Goal: Task Accomplishment & Management: Use online tool/utility

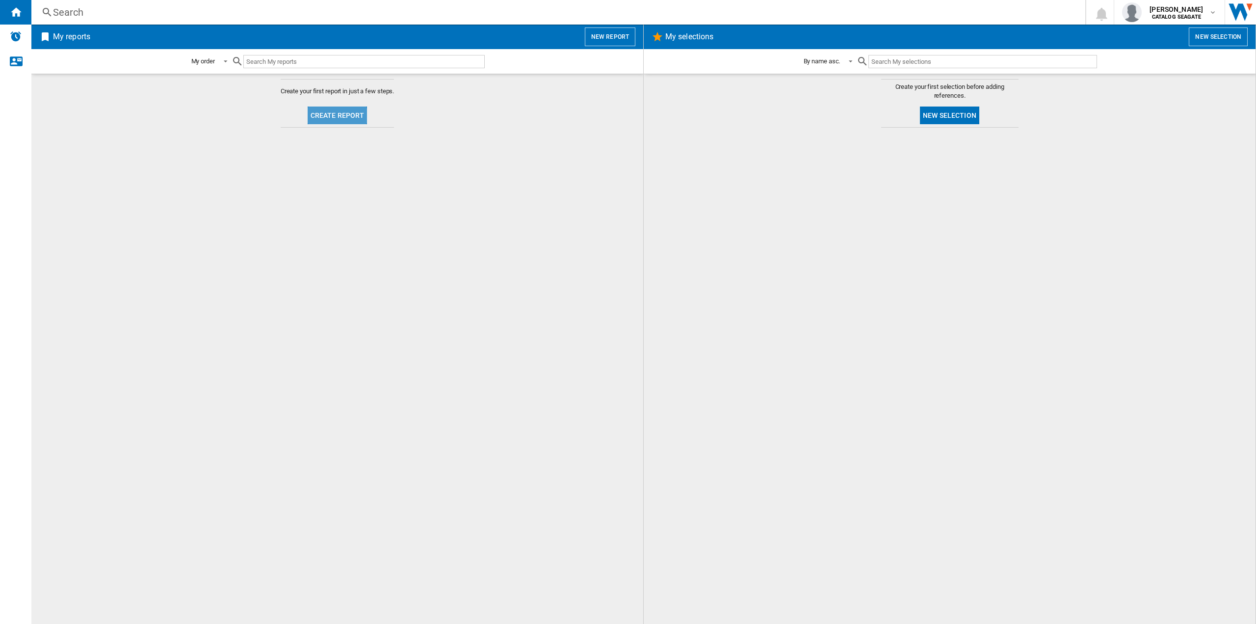
click at [323, 117] on button "Create report" at bounding box center [338, 115] width 60 height 18
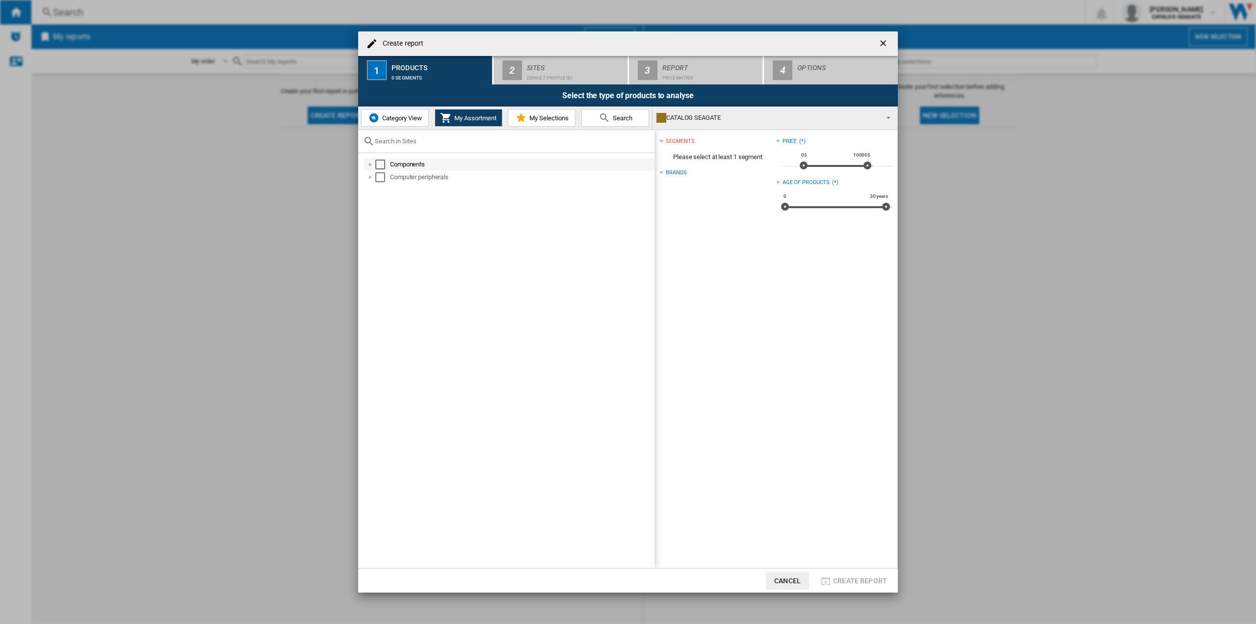
click at [368, 166] on div at bounding box center [371, 164] width 10 height 10
click at [370, 164] on div at bounding box center [371, 164] width 10 height 10
click at [371, 167] on div at bounding box center [371, 164] width 10 height 10
click at [372, 166] on div at bounding box center [371, 164] width 10 height 10
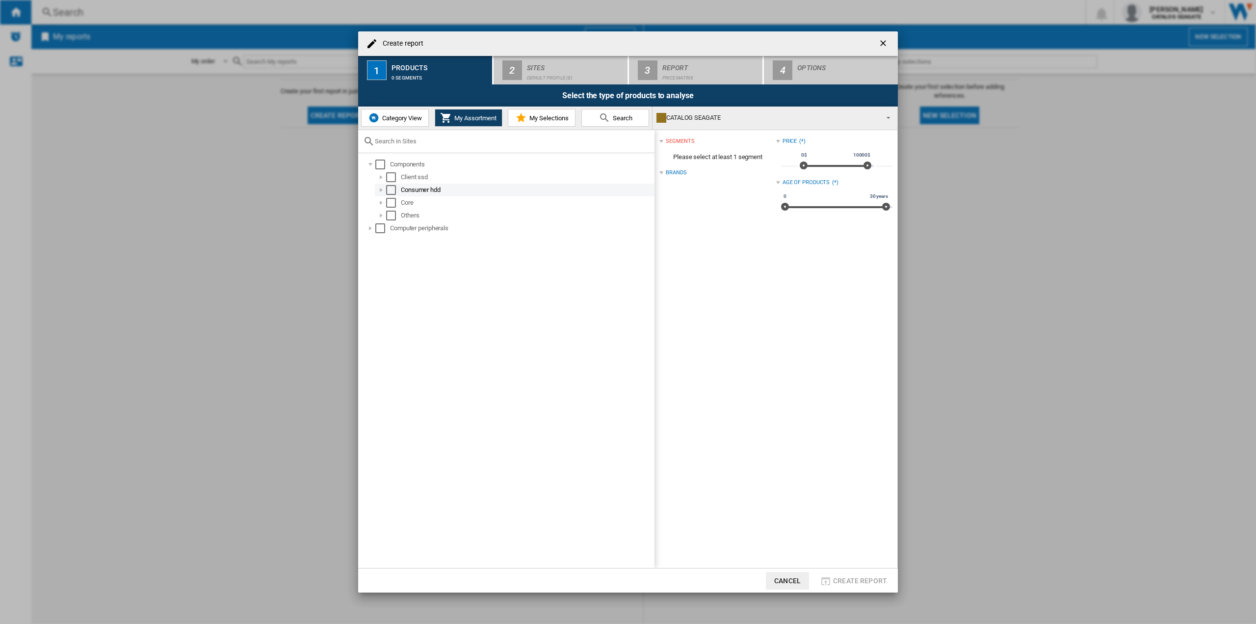
click at [378, 190] on div at bounding box center [381, 190] width 10 height 10
click at [390, 204] on div at bounding box center [392, 203] width 10 height 10
click at [364, 255] on div "Computer peripherals" at bounding box center [509, 253] width 290 height 13
click at [369, 254] on div at bounding box center [371, 254] width 10 height 10
click at [378, 270] on div at bounding box center [381, 267] width 10 height 10
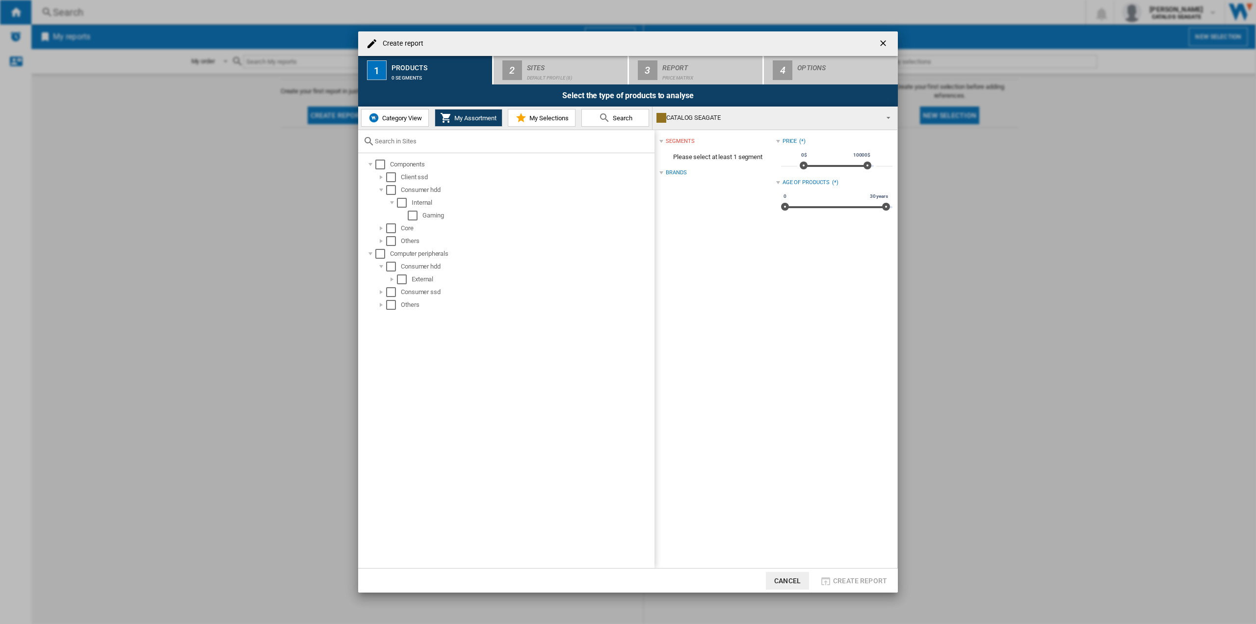
click at [380, 282] on ol "External" at bounding box center [515, 279] width 280 height 13
click at [393, 278] on div at bounding box center [392, 279] width 10 height 10
click at [408, 393] on div "Seagate portable drive" at bounding box center [525, 394] width 258 height 13
click at [412, 394] on div "Select" at bounding box center [413, 394] width 10 height 10
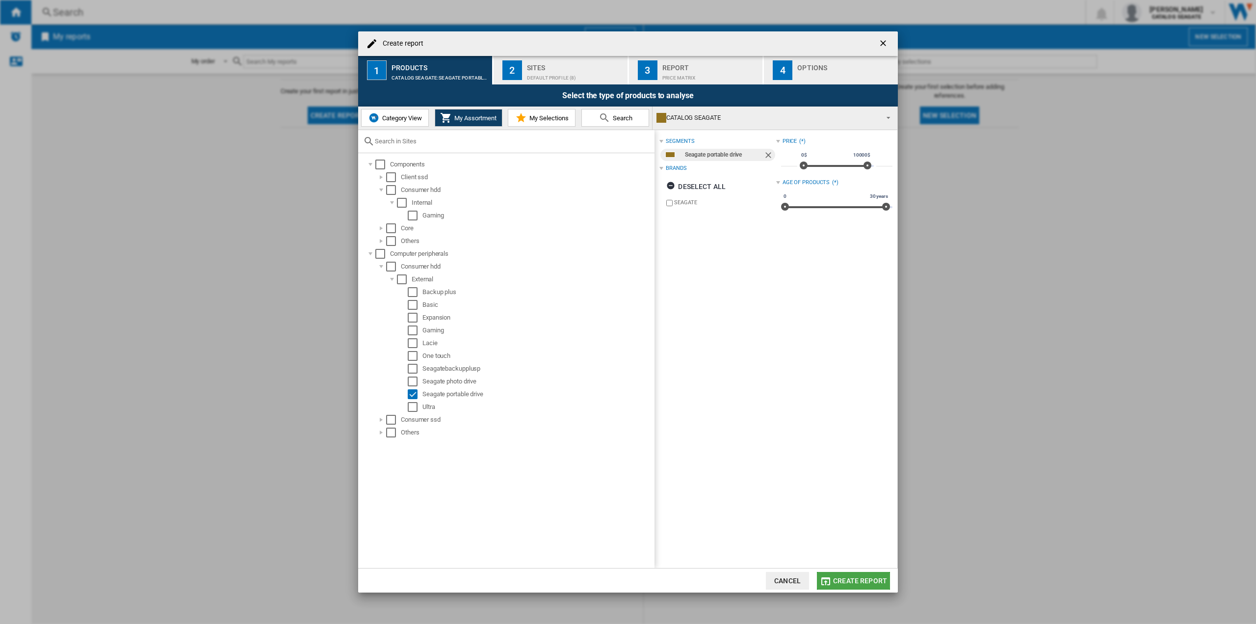
click at [866, 579] on span "Create report" at bounding box center [860, 581] width 54 height 8
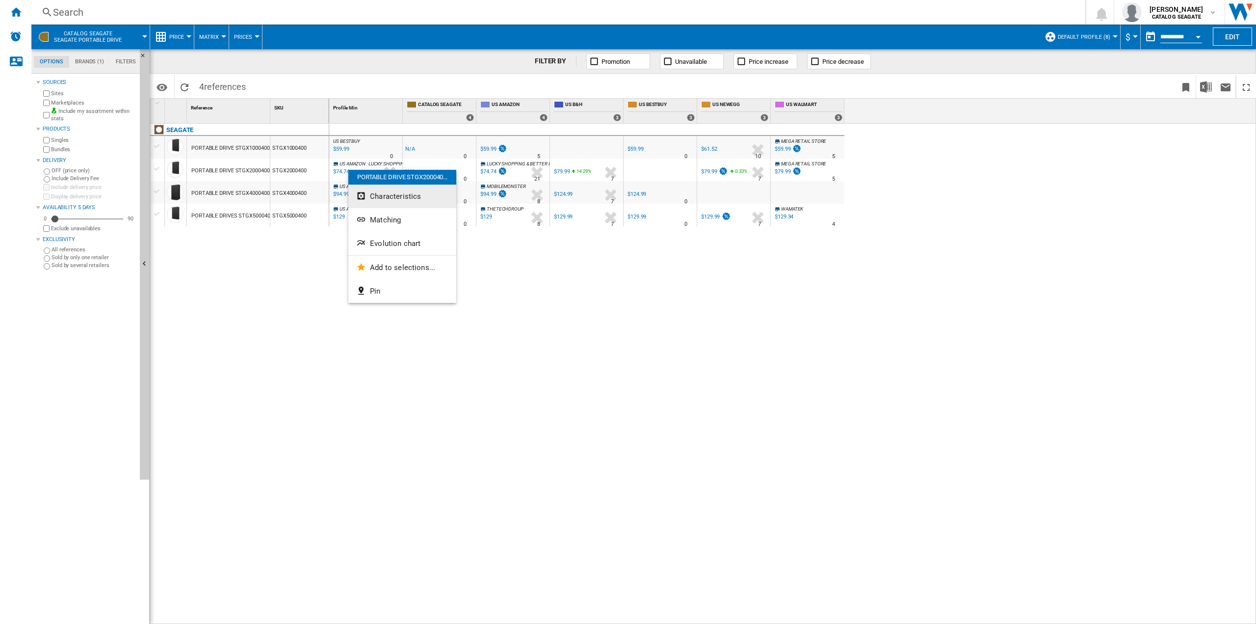
click at [381, 199] on span "Characteristics" at bounding box center [395, 196] width 51 height 9
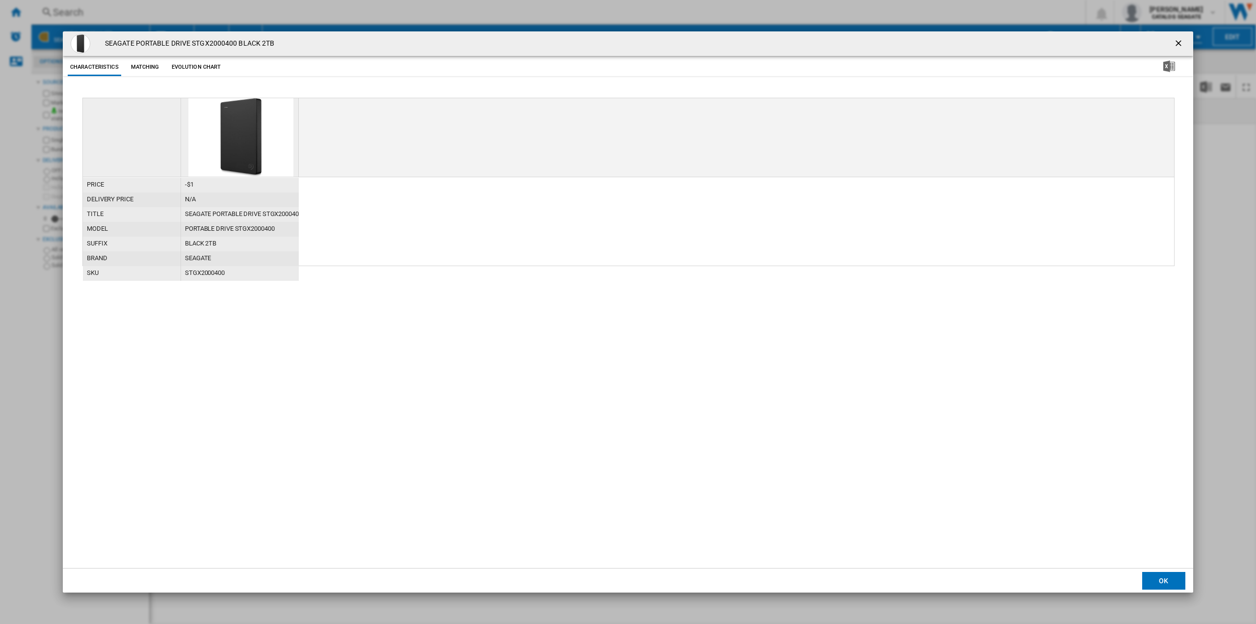
click at [195, 64] on button "Evolution chart" at bounding box center [196, 67] width 54 height 18
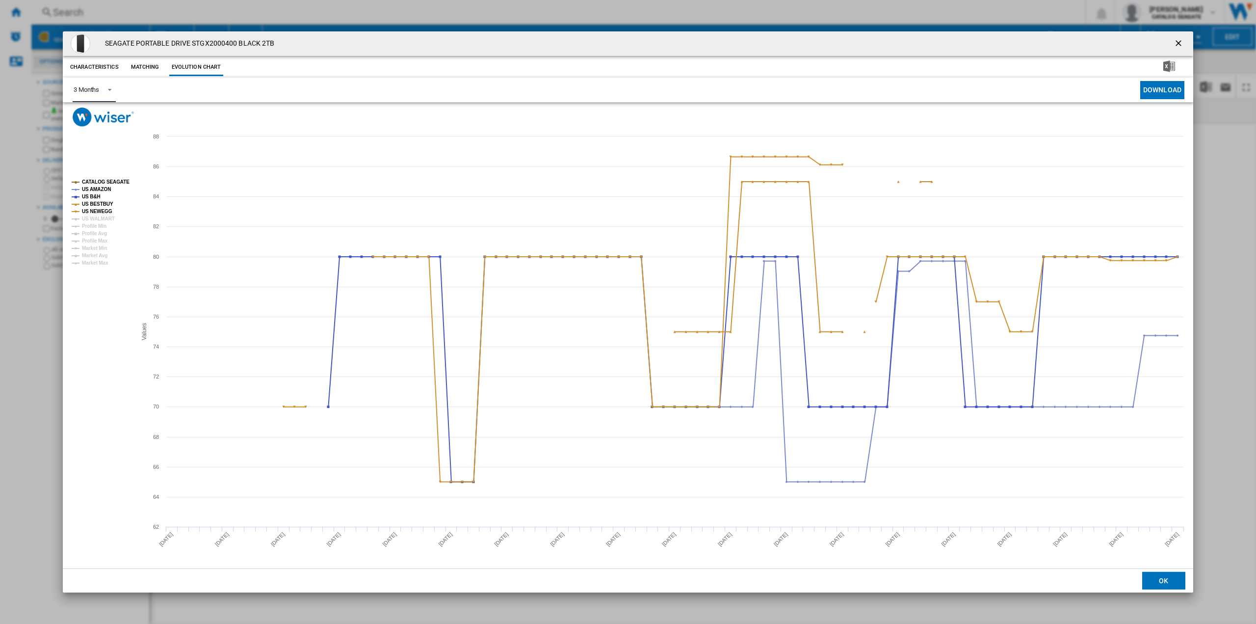
click at [105, 90] on span "Product popup" at bounding box center [107, 88] width 12 height 9
click at [81, 295] on md-backdrop at bounding box center [628, 312] width 1256 height 624
click at [103, 189] on tspan "US AMAZON" at bounding box center [96, 188] width 29 height 5
click at [98, 196] on tspan "US B&H" at bounding box center [91, 196] width 19 height 5
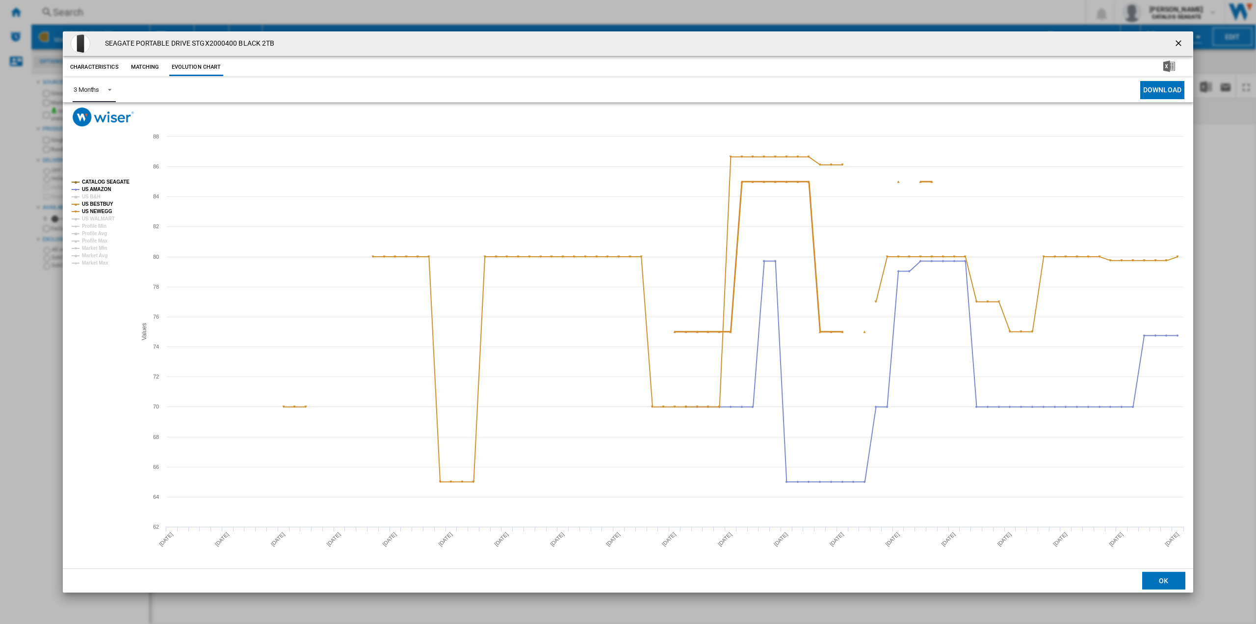
click at [98, 204] on tspan "US BESTBUY" at bounding box center [97, 203] width 31 height 5
click at [95, 210] on tspan "US NEWEGG" at bounding box center [97, 211] width 30 height 5
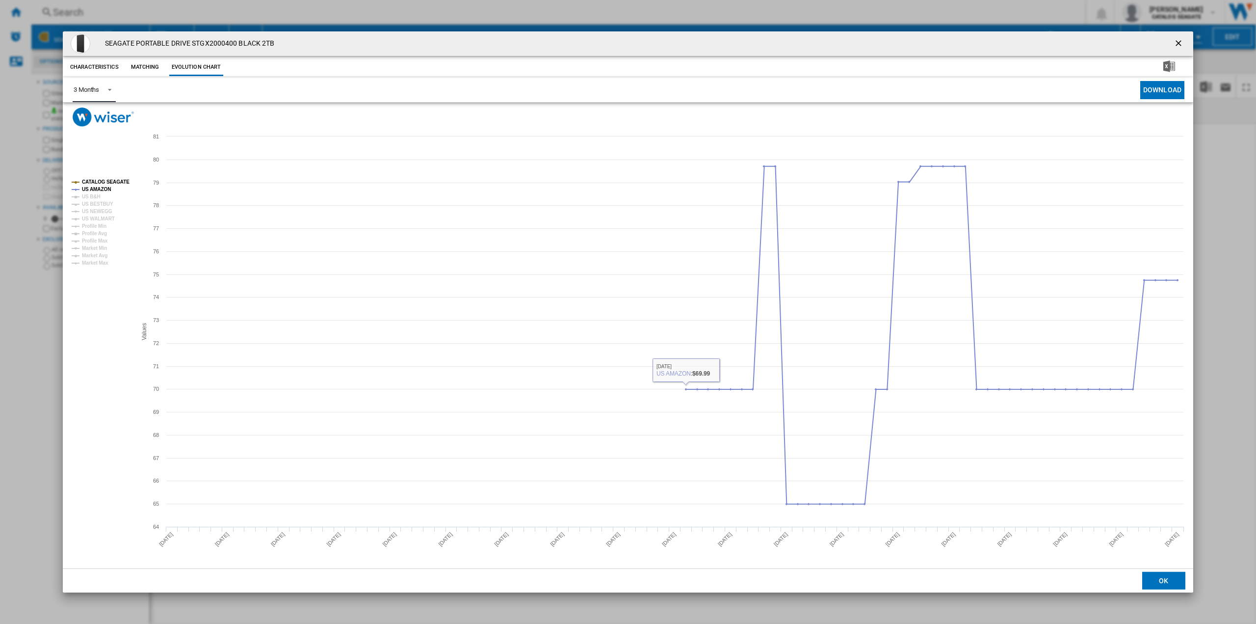
click at [101, 87] on md-select-value "3 Months" at bounding box center [94, 90] width 43 height 24
click at [102, 91] on md-option "3 Months" at bounding box center [99, 91] width 67 height 24
click at [96, 98] on md-select-value "3 Months" at bounding box center [94, 90] width 43 height 24
click at [982, 579] on md-backdrop at bounding box center [628, 312] width 1256 height 624
click at [1165, 90] on button "Download" at bounding box center [1162, 90] width 44 height 18
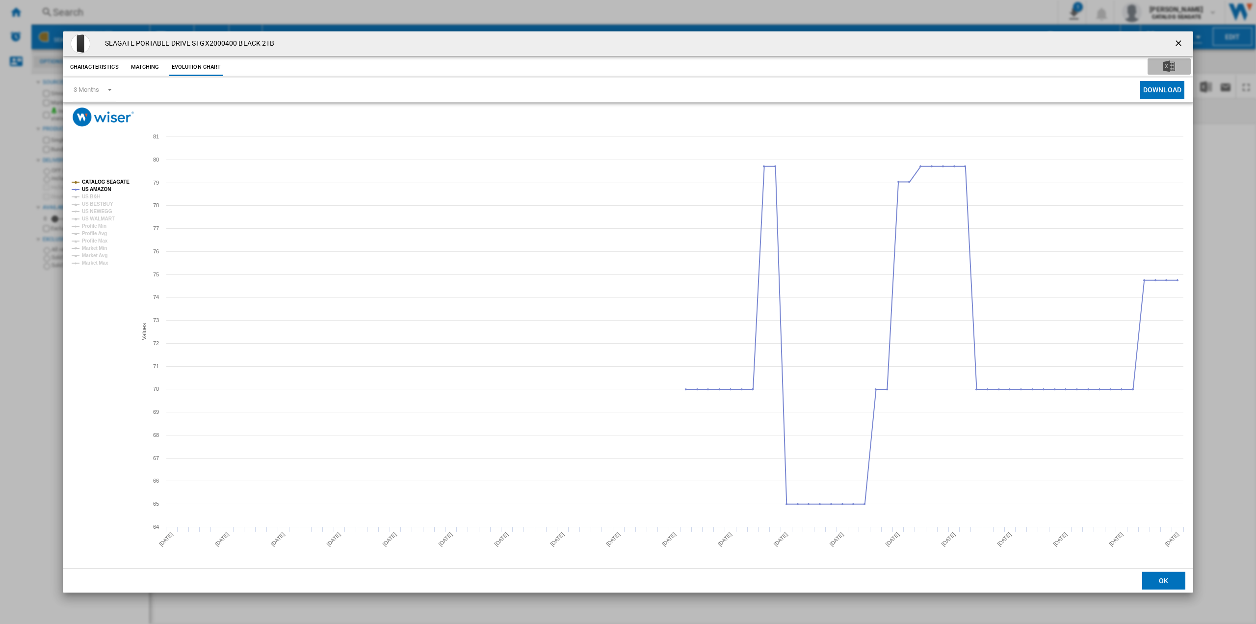
click at [1168, 65] on img "Download in Excel" at bounding box center [1169, 66] width 12 height 12
click at [105, 65] on button "Characteristics" at bounding box center [94, 67] width 53 height 18
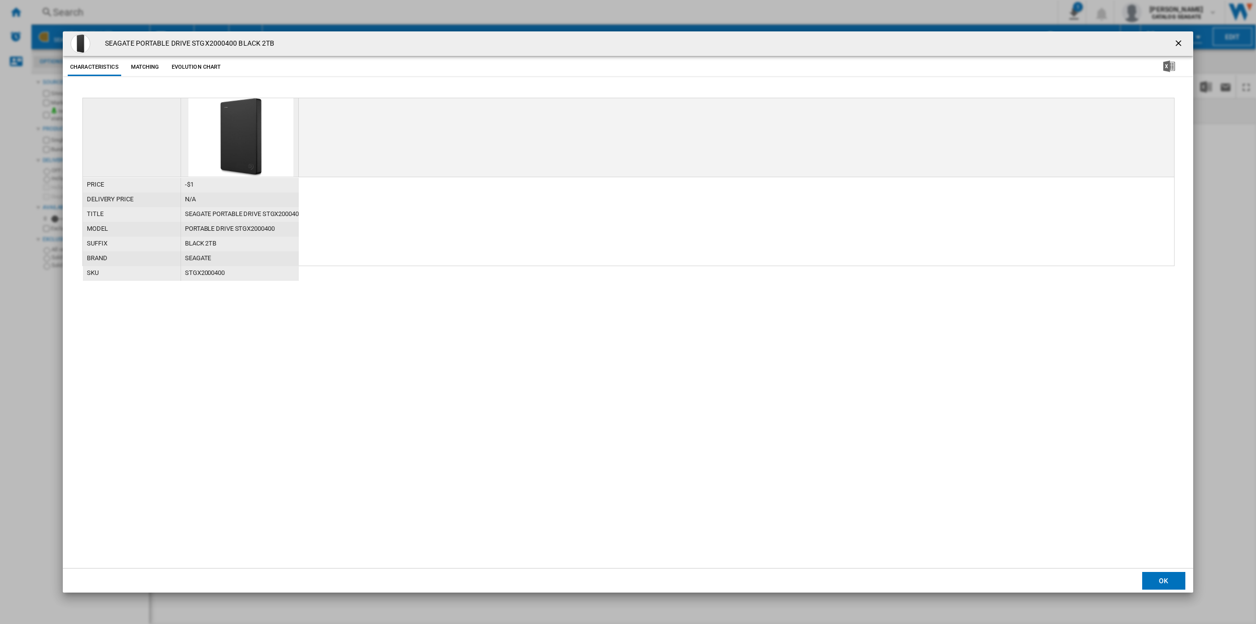
click at [1186, 45] on button "Product popup" at bounding box center [1180, 44] width 20 height 20
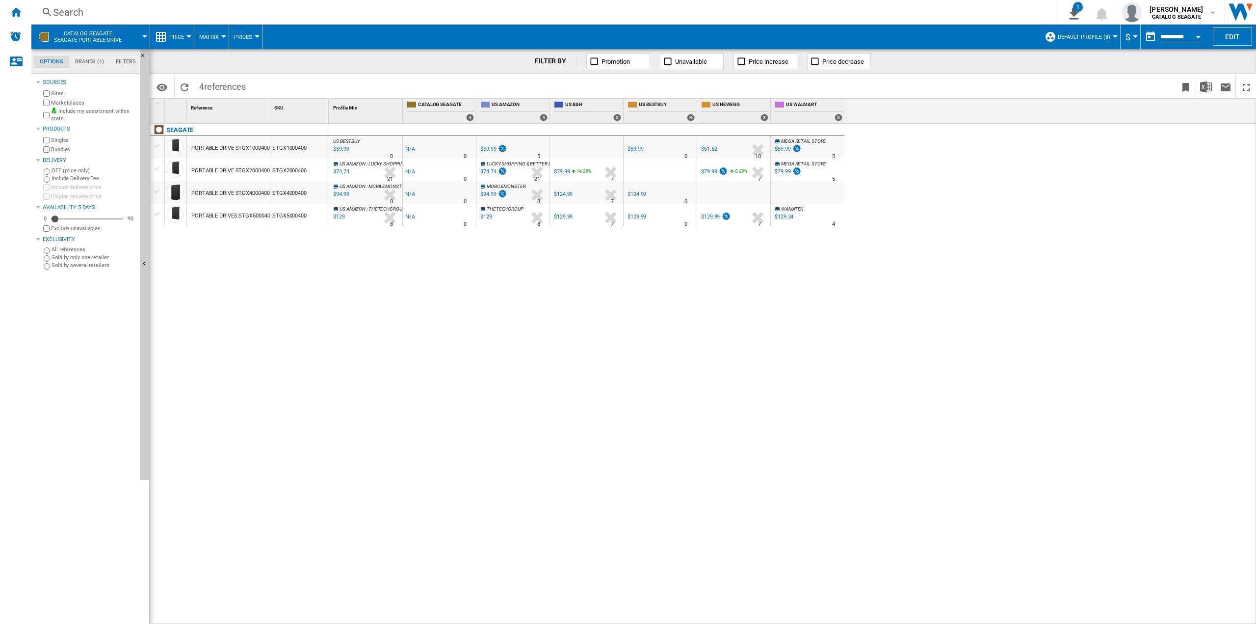
click at [176, 33] on button "Price" at bounding box center [179, 37] width 20 height 25
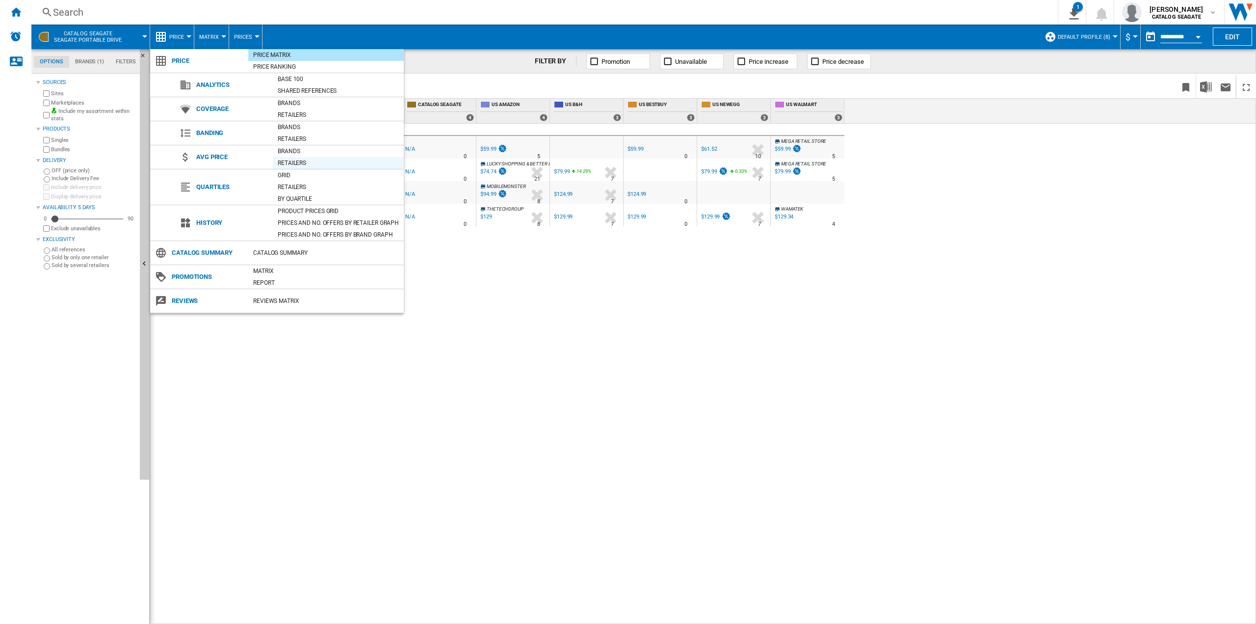
click at [294, 160] on div "Retailers" at bounding box center [338, 163] width 131 height 10
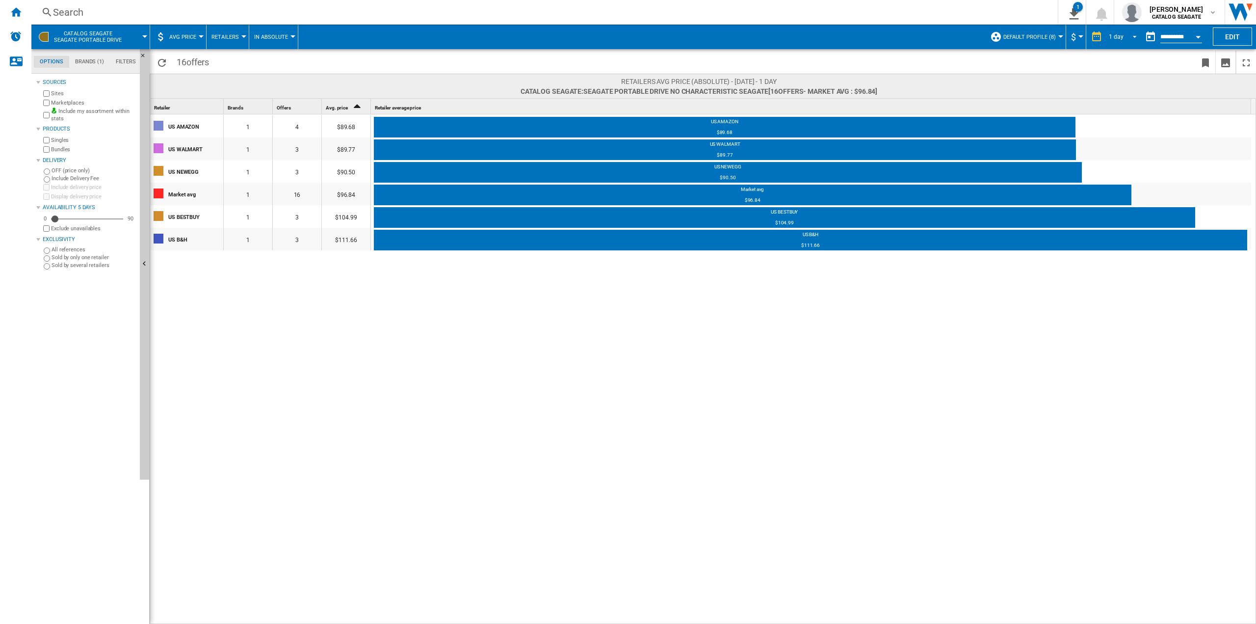
click at [1112, 37] on div "1 day" at bounding box center [1116, 36] width 15 height 7
click at [1132, 121] on div "3 last months" at bounding box center [1124, 123] width 36 height 8
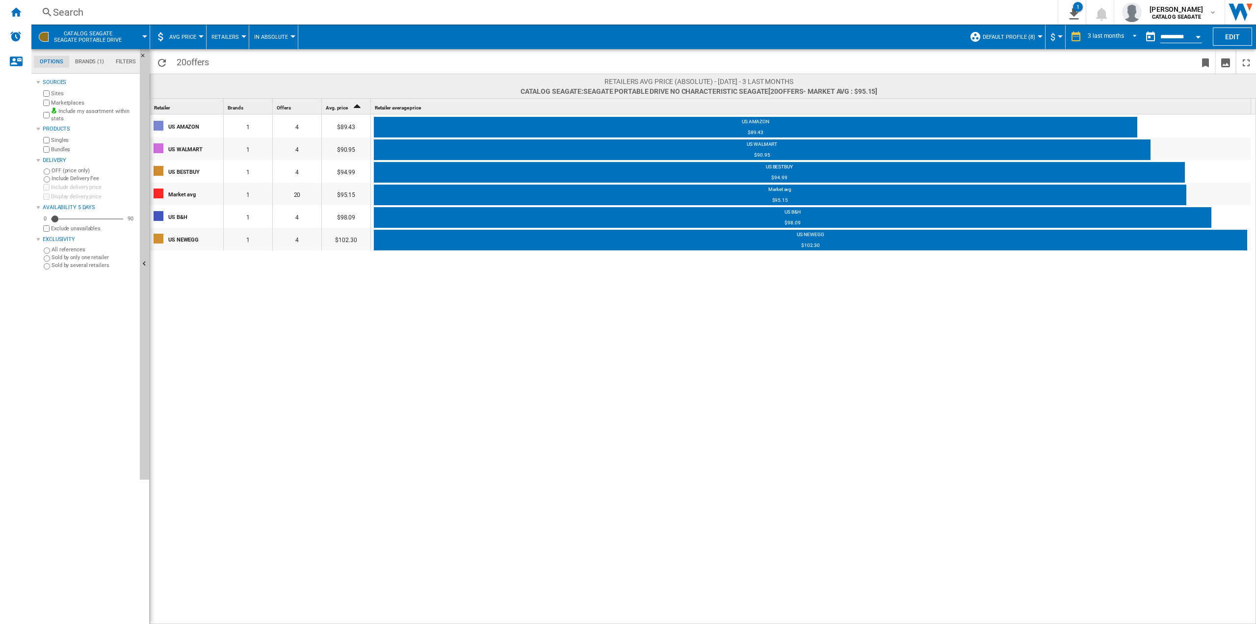
click at [1201, 37] on div "Open calendar" at bounding box center [1198, 37] width 5 height 2
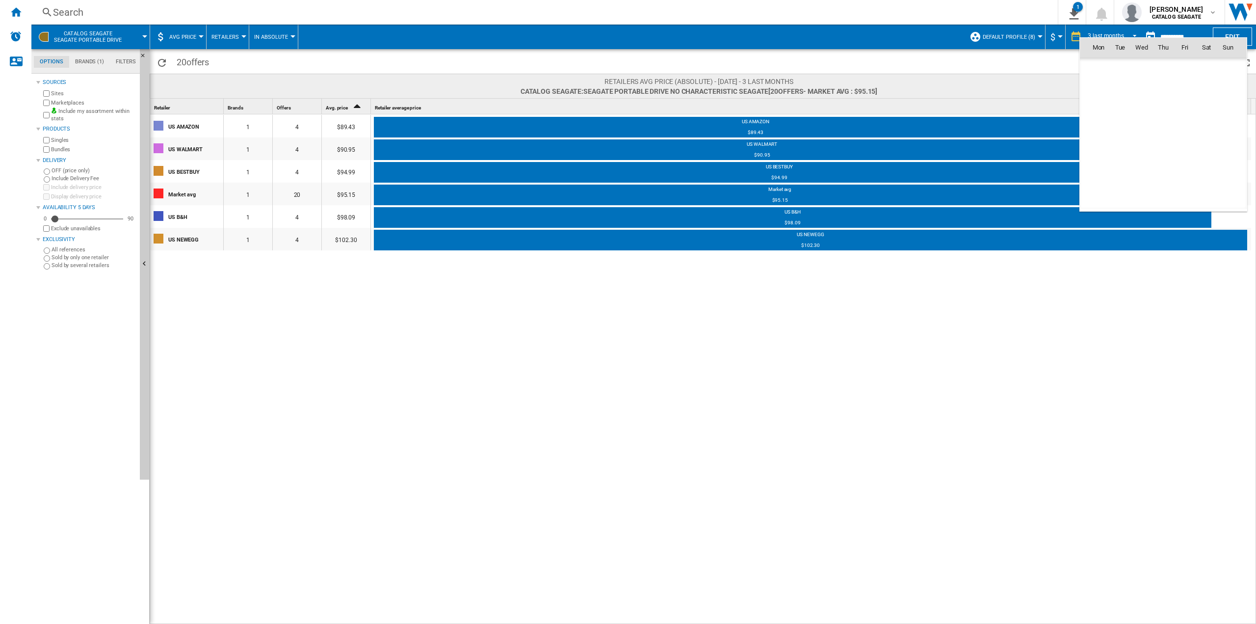
scroll to position [4681, 0]
click at [143, 36] on div at bounding box center [628, 312] width 1256 height 624
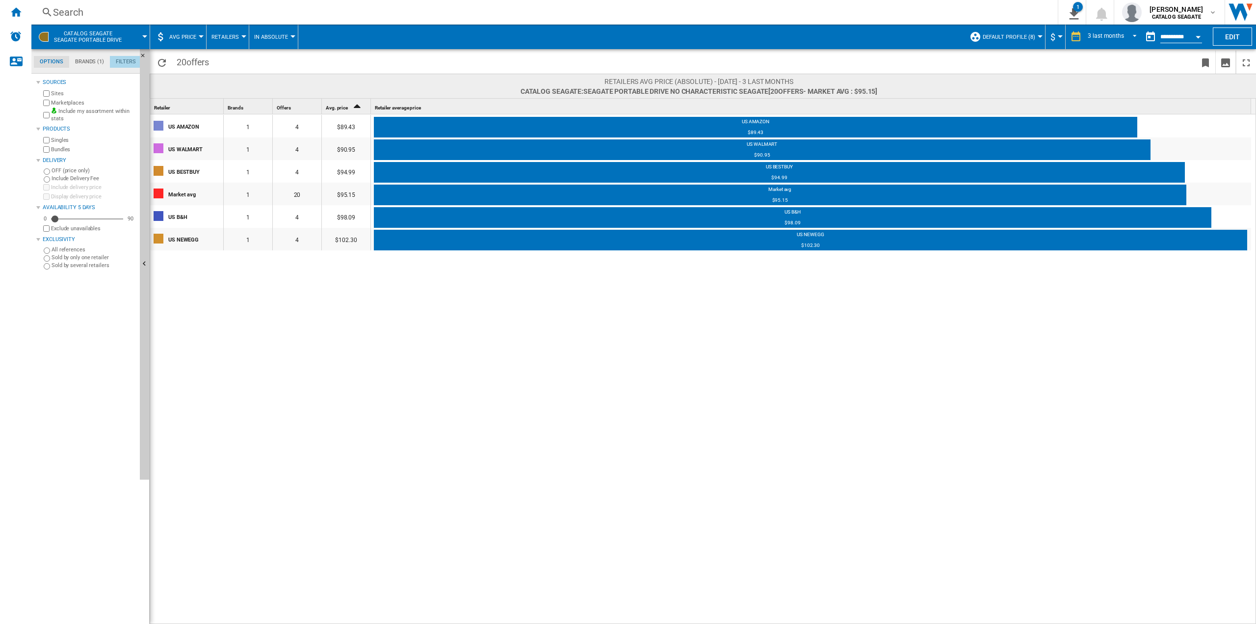
click at [117, 60] on md-tab-item "Filters" at bounding box center [126, 62] width 32 height 12
click at [52, 65] on md-tab-item "Options" at bounding box center [51, 62] width 35 height 12
click at [185, 61] on span "20 offers" at bounding box center [193, 61] width 42 height 21
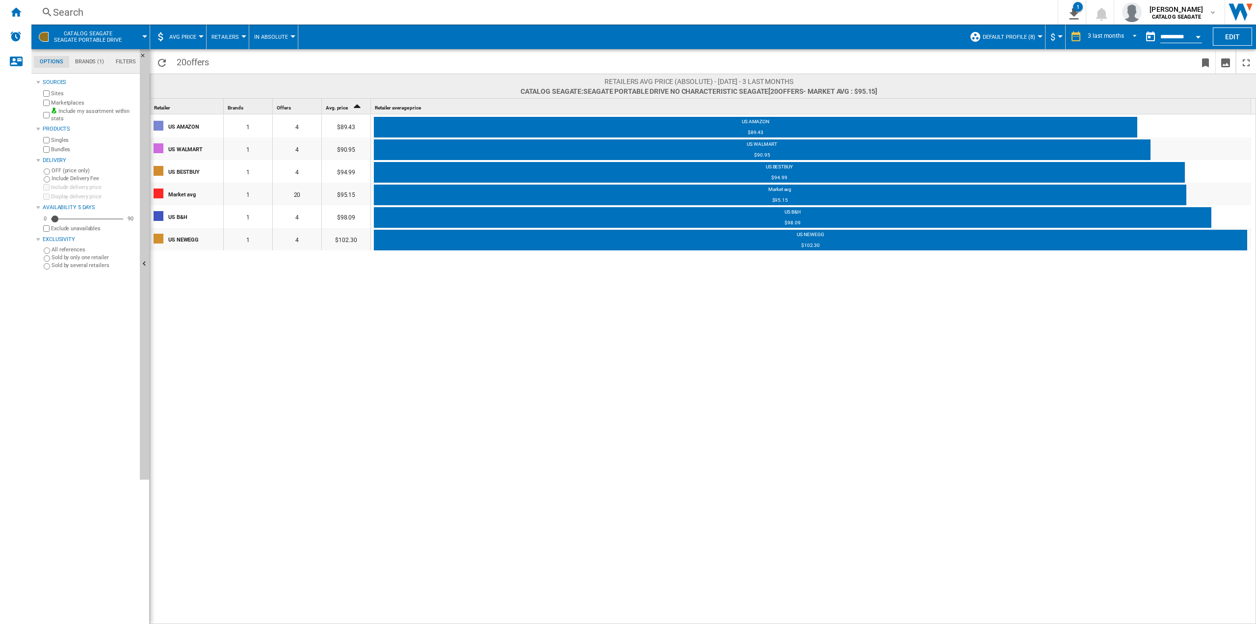
click at [667, 84] on span "Retailers AVG price (absolute) - [DATE] - 3 last months" at bounding box center [699, 82] width 357 height 10
drag, startPoint x: 547, startPoint y: 94, endPoint x: 639, endPoint y: 90, distance: 92.3
click at [594, 93] on span "CATALOG SEAGATE:Seagate portable drive No characteristic SEAGATE [20 offers - M…" at bounding box center [699, 91] width 357 height 10
click at [659, 88] on span "CATALOG SEAGATE:Seagate portable drive No characteristic SEAGATE [20 offers - M…" at bounding box center [699, 91] width 357 height 10
click at [184, 36] on span "AVG Price" at bounding box center [182, 37] width 27 height 6
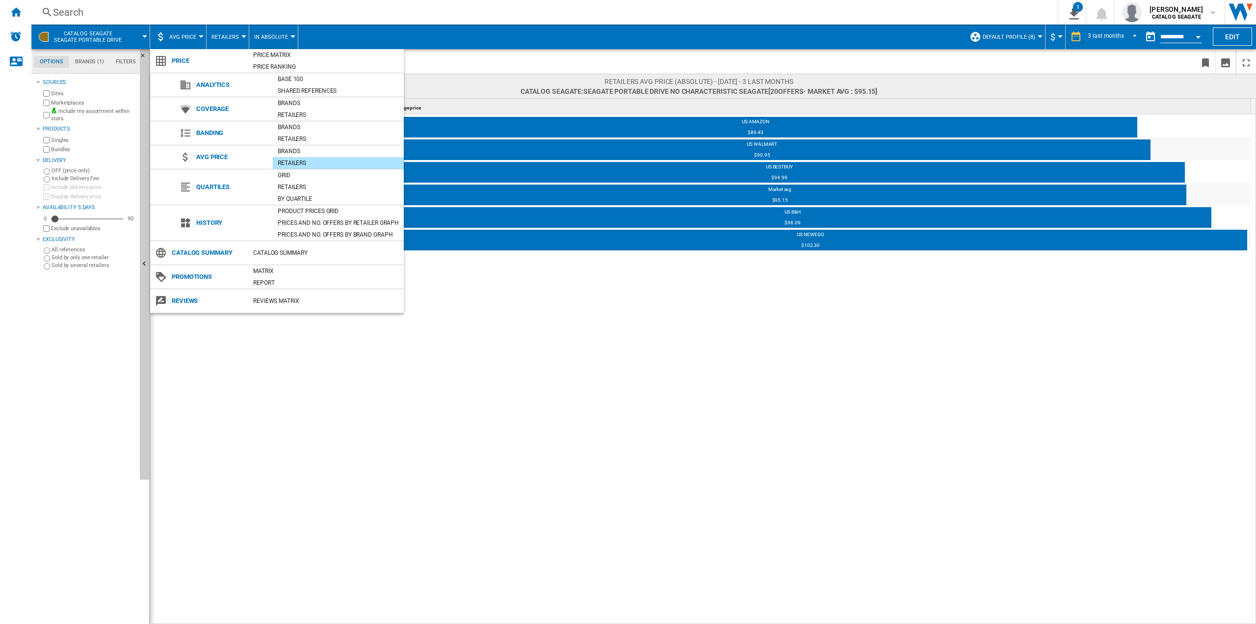
drag, startPoint x: 534, startPoint y: 370, endPoint x: 488, endPoint y: 342, distance: 54.5
click at [533, 369] on md-backdrop at bounding box center [628, 312] width 1256 height 624
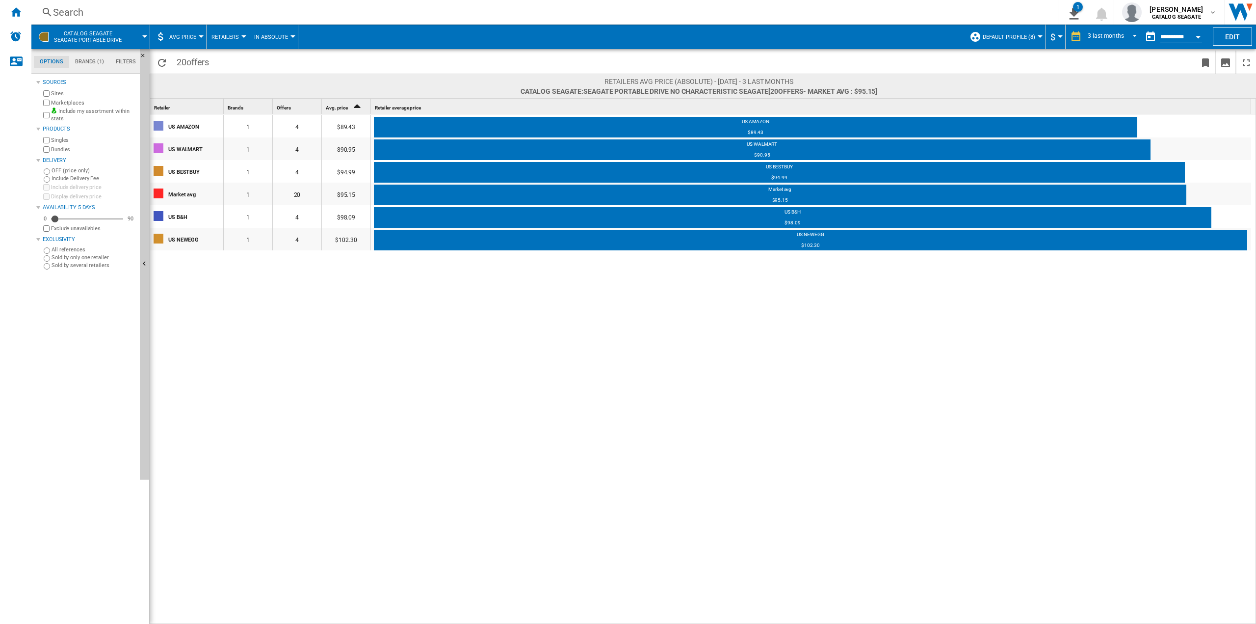
click at [96, 48] on button "CATALOG SEAGATE Seagate portable drive" at bounding box center [93, 37] width 78 height 25
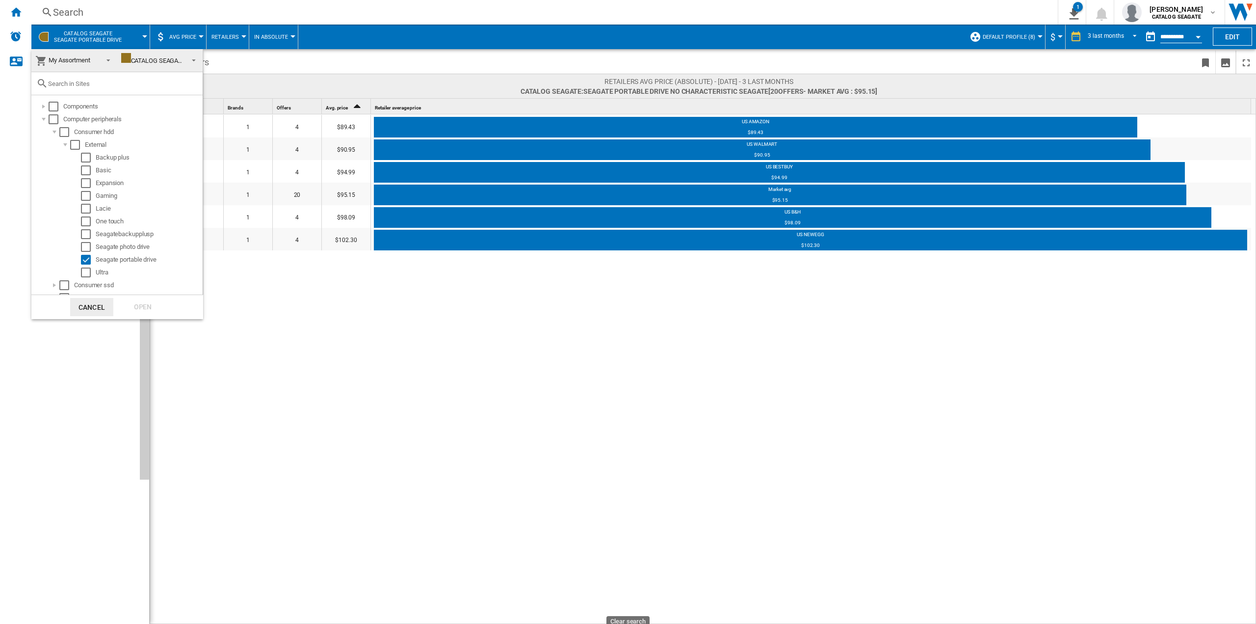
click at [386, 395] on md-backdrop at bounding box center [628, 312] width 1256 height 624
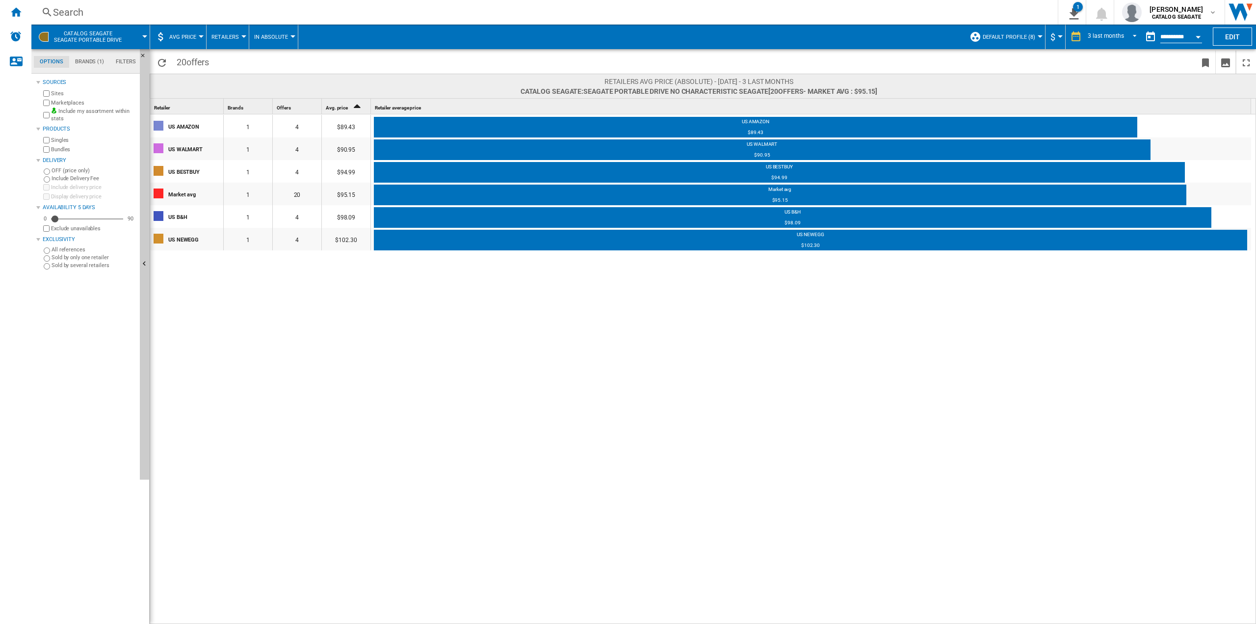
click at [290, 128] on div "4" at bounding box center [297, 126] width 49 height 23
click at [302, 126] on div "4" at bounding box center [297, 126] width 49 height 23
click at [344, 127] on div "$89.43" at bounding box center [346, 126] width 49 height 23
click at [552, 130] on div "$89.43" at bounding box center [755, 134] width 763 height 10
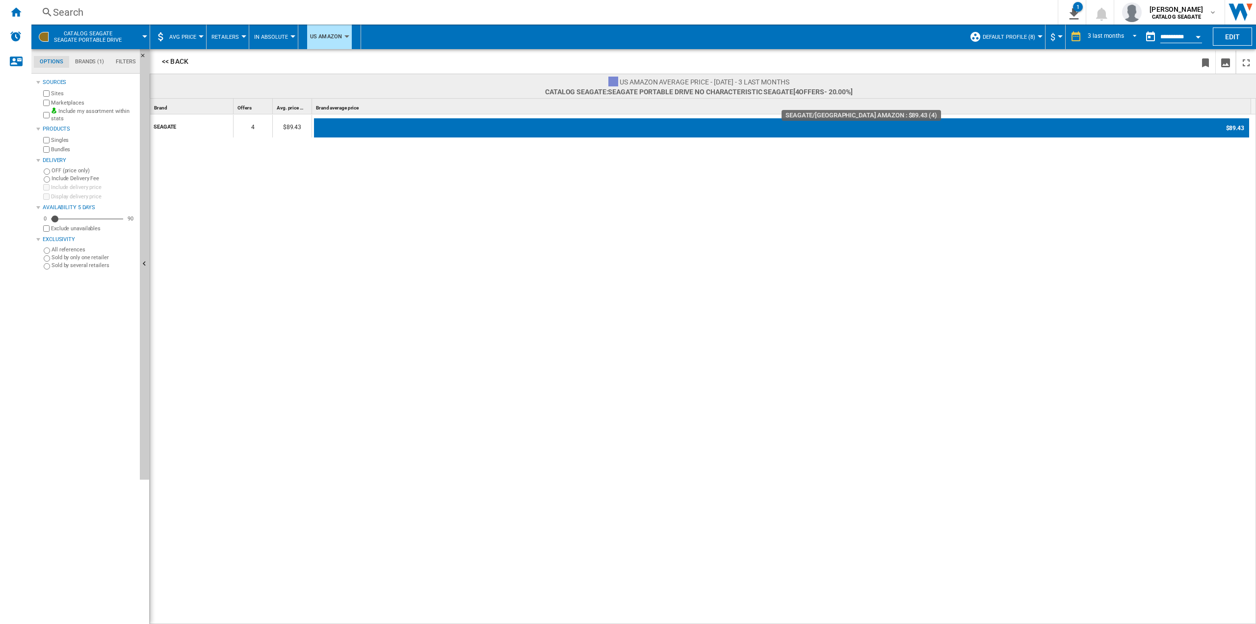
click at [703, 131] on div "$89.43" at bounding box center [781, 128] width 935 height 20
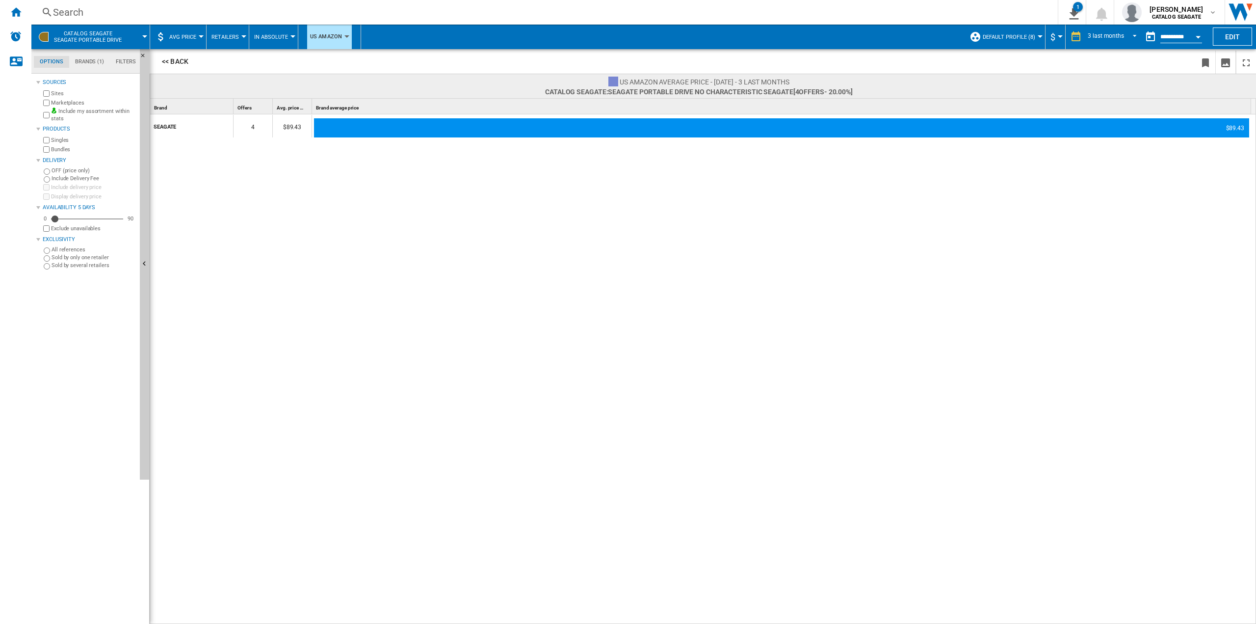
click at [111, 29] on button "CATALOG SEAGATE Seagate portable drive" at bounding box center [93, 37] width 78 height 25
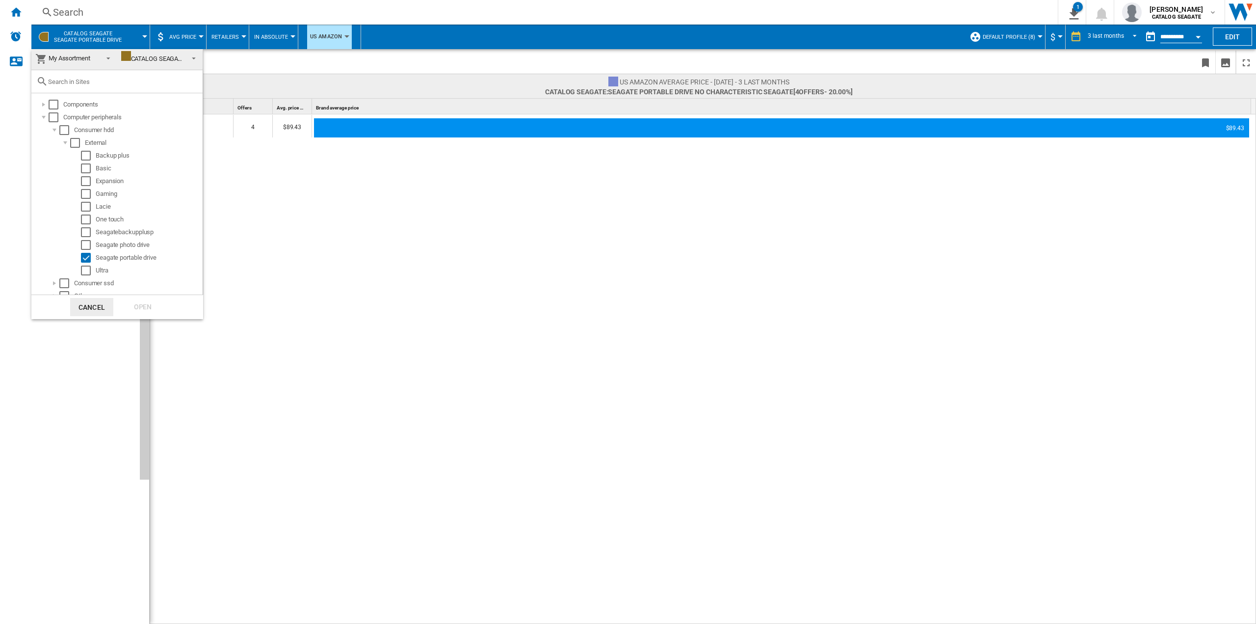
scroll to position [0, 0]
click at [755, 301] on md-backdrop at bounding box center [628, 312] width 1256 height 624
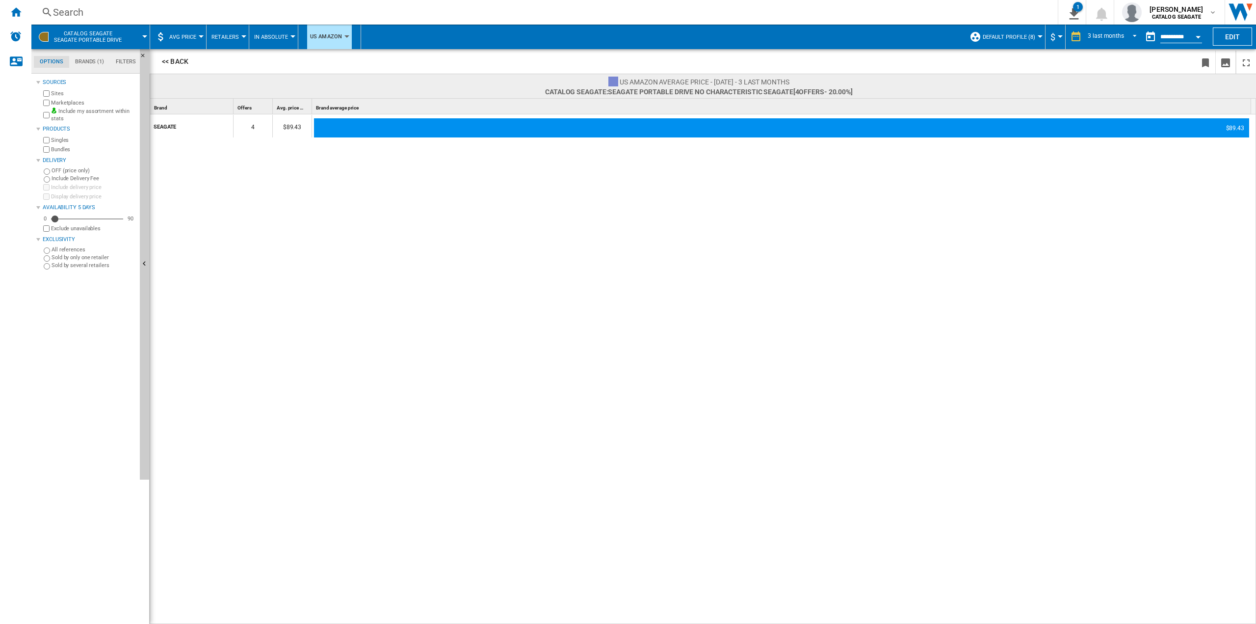
click at [111, 38] on span "CATALOG SEAGATE Seagate portable drive" at bounding box center [88, 36] width 68 height 13
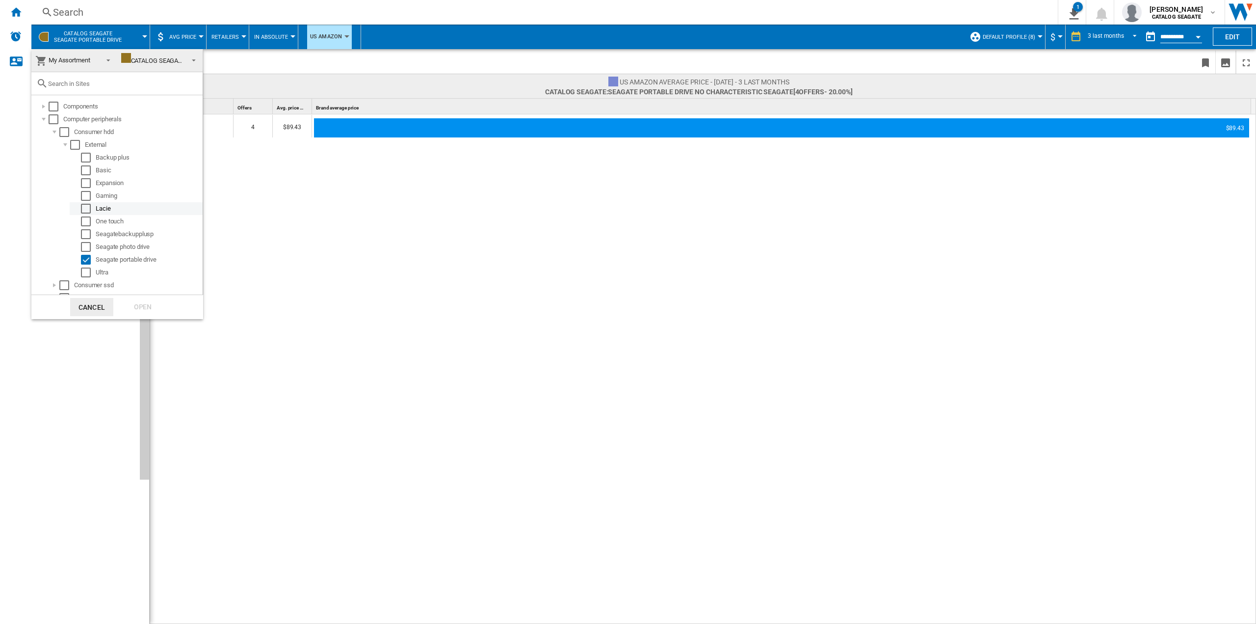
scroll to position [10, 0]
click at [41, 96] on div at bounding box center [44, 97] width 10 height 10
click at [53, 276] on div at bounding box center [55, 275] width 10 height 10
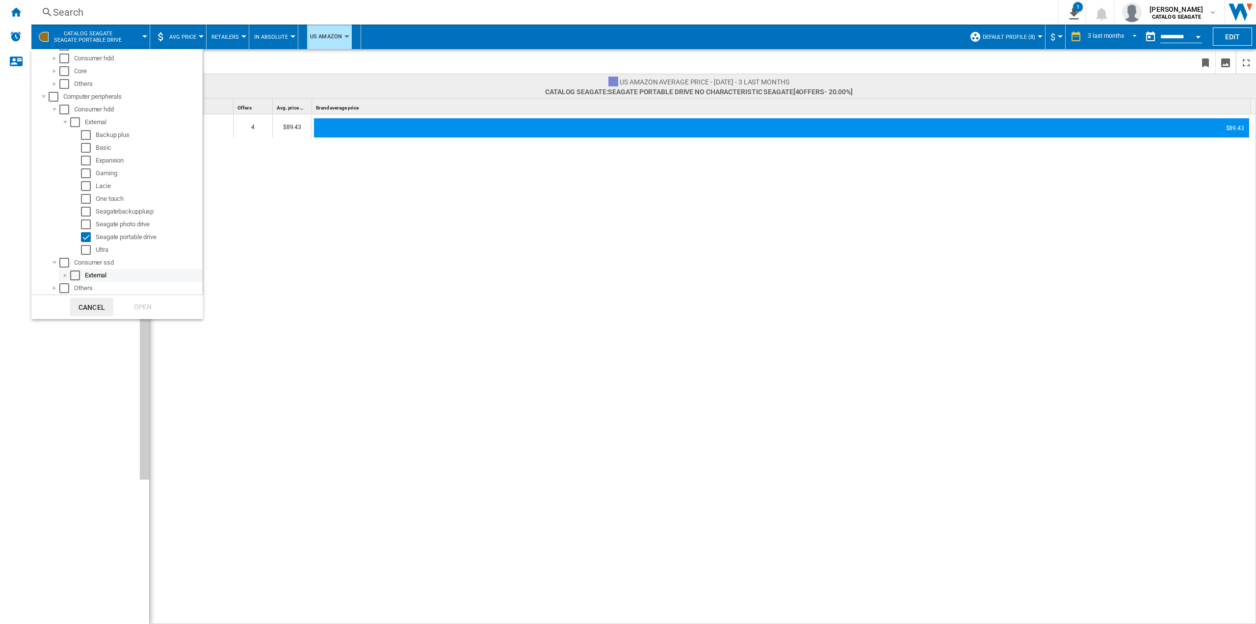
click at [65, 276] on div at bounding box center [65, 275] width 10 height 10
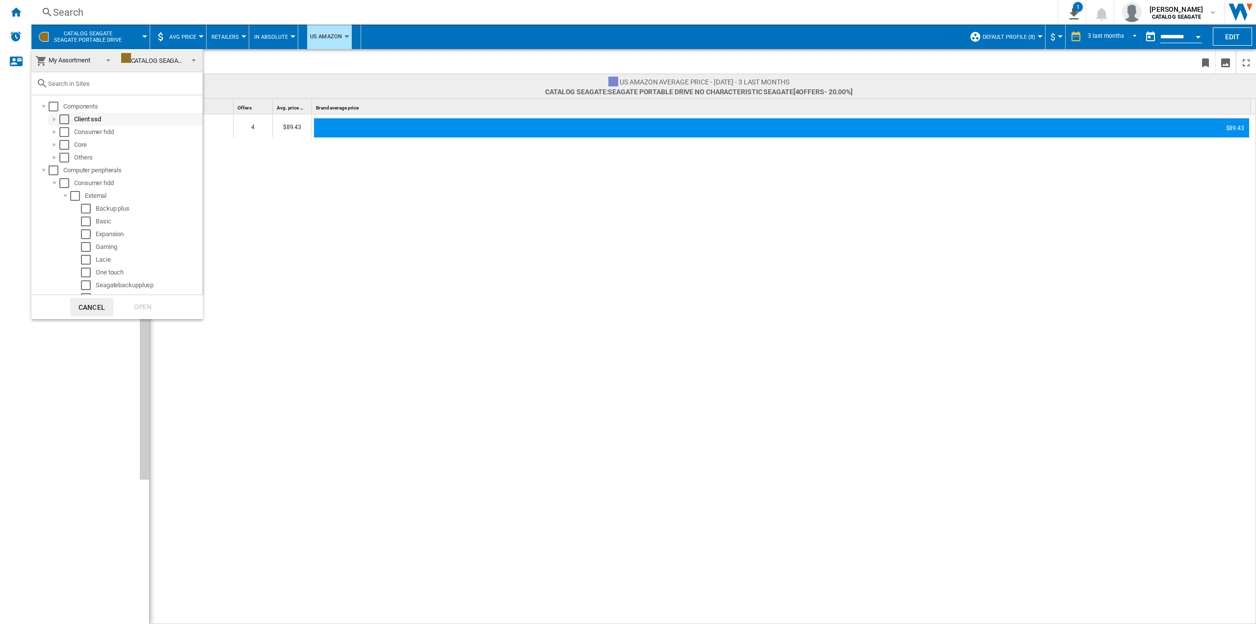
click at [54, 114] on div at bounding box center [55, 119] width 10 height 10
click at [53, 140] on div at bounding box center [55, 145] width 10 height 10
click at [50, 166] on div at bounding box center [55, 170] width 10 height 10
click at [50, 192] on div at bounding box center [55, 196] width 10 height 10
